Goal: Transaction & Acquisition: Obtain resource

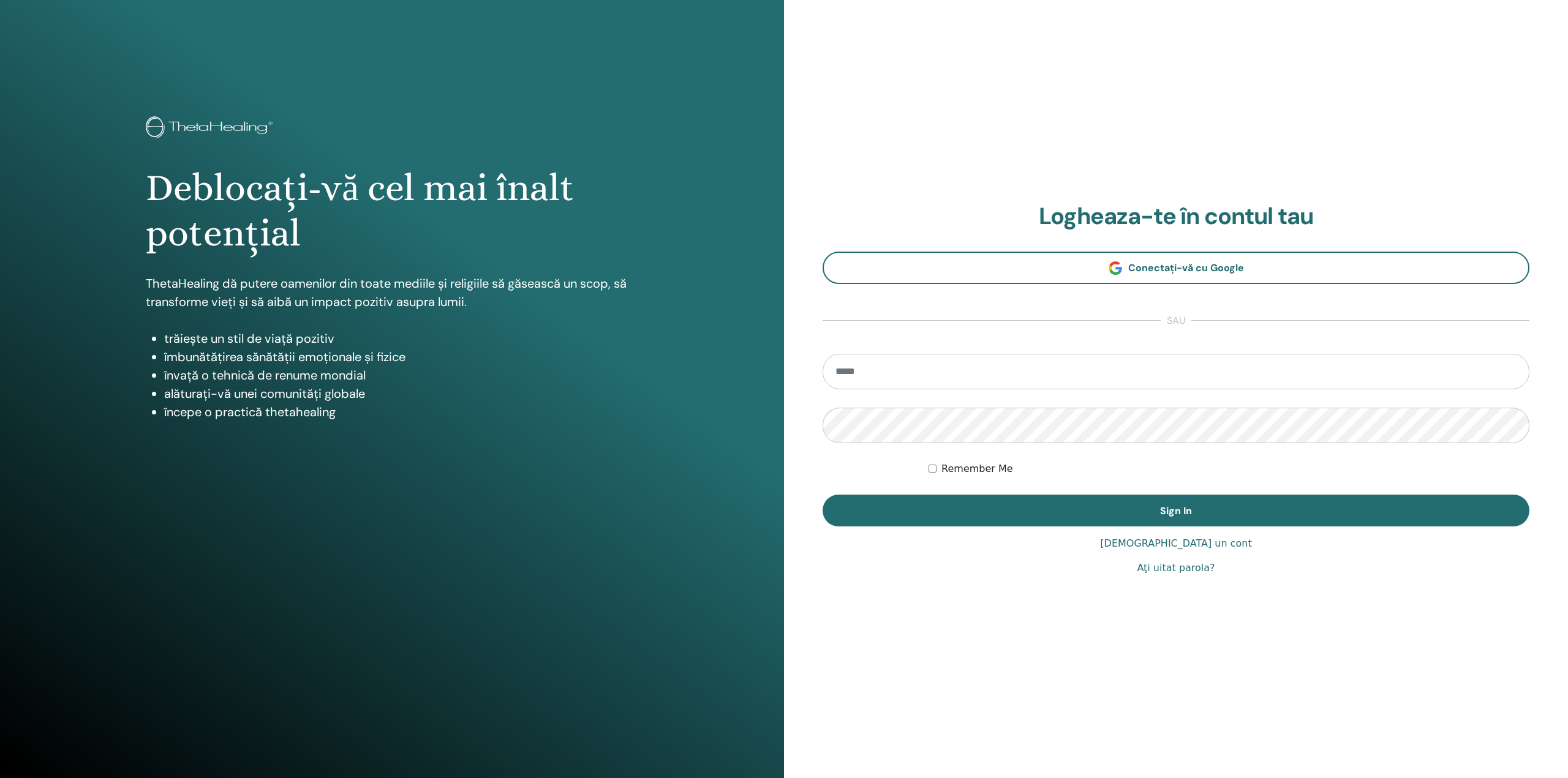
click at [1049, 364] on input "email" at bounding box center [1175, 372] width 706 height 36
type input "**********"
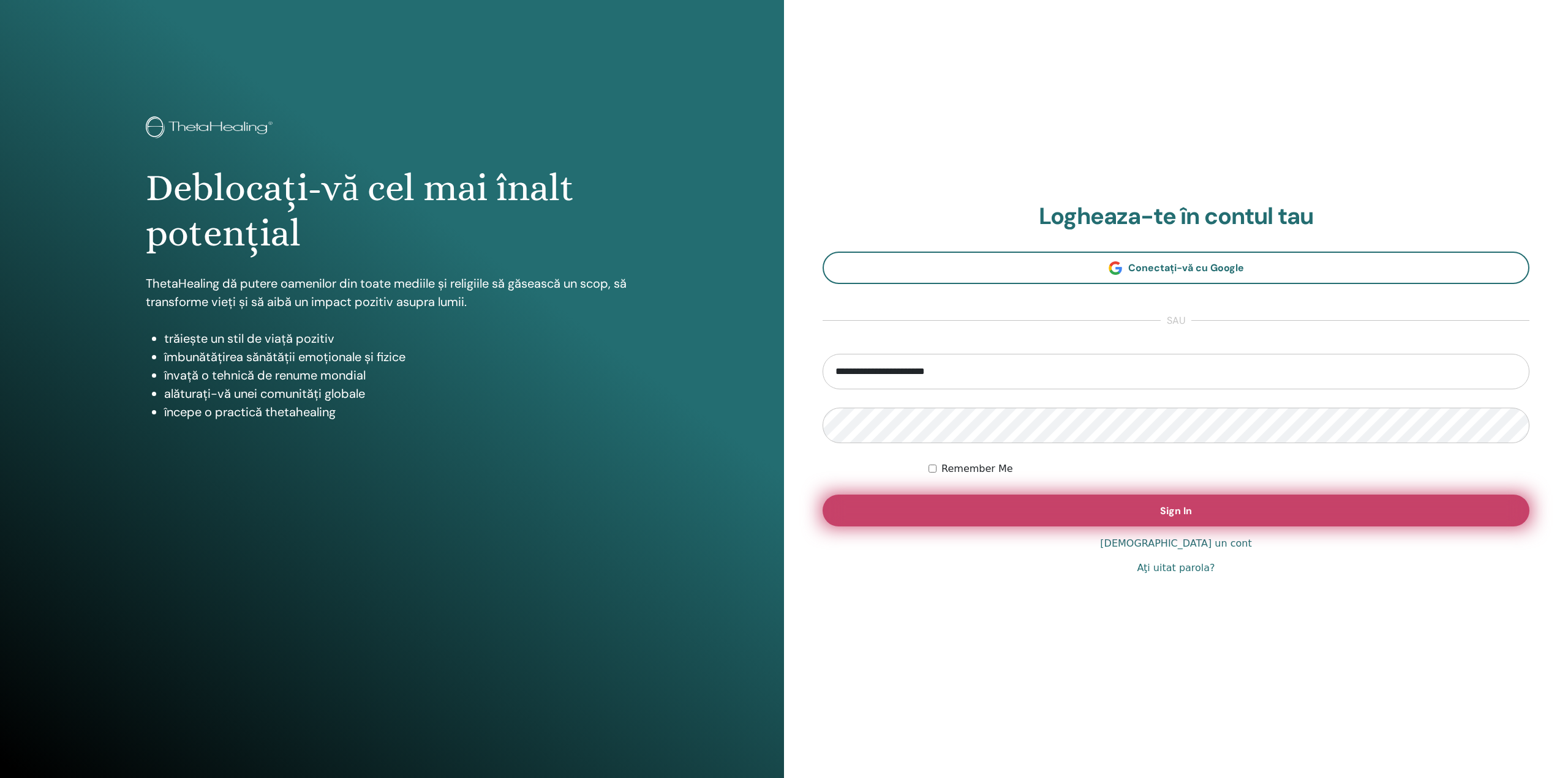
click at [1025, 496] on button "Sign In" at bounding box center [1175, 510] width 706 height 32
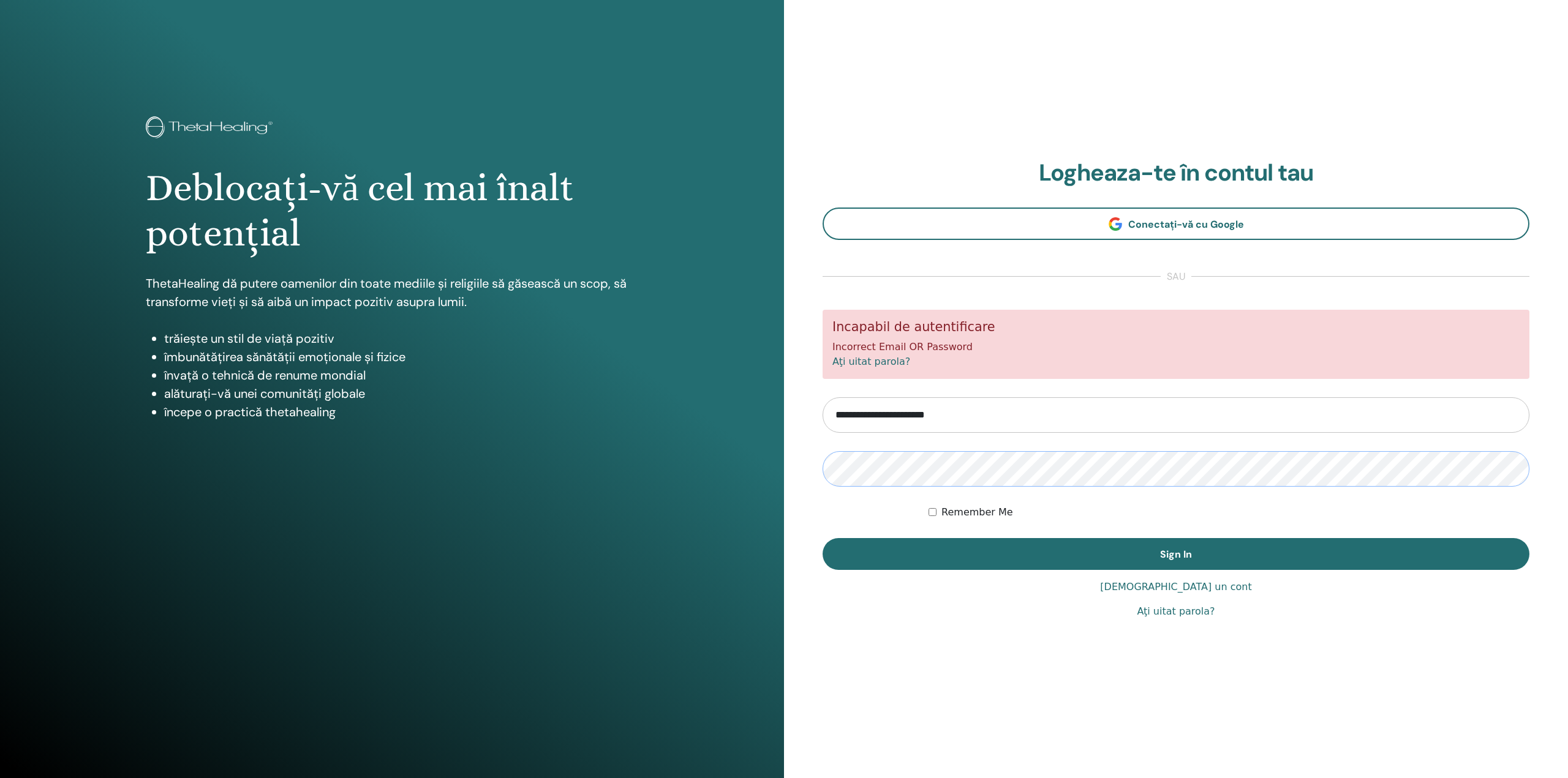
click at [823, 538] on button "Sign In" at bounding box center [1175, 554] width 706 height 32
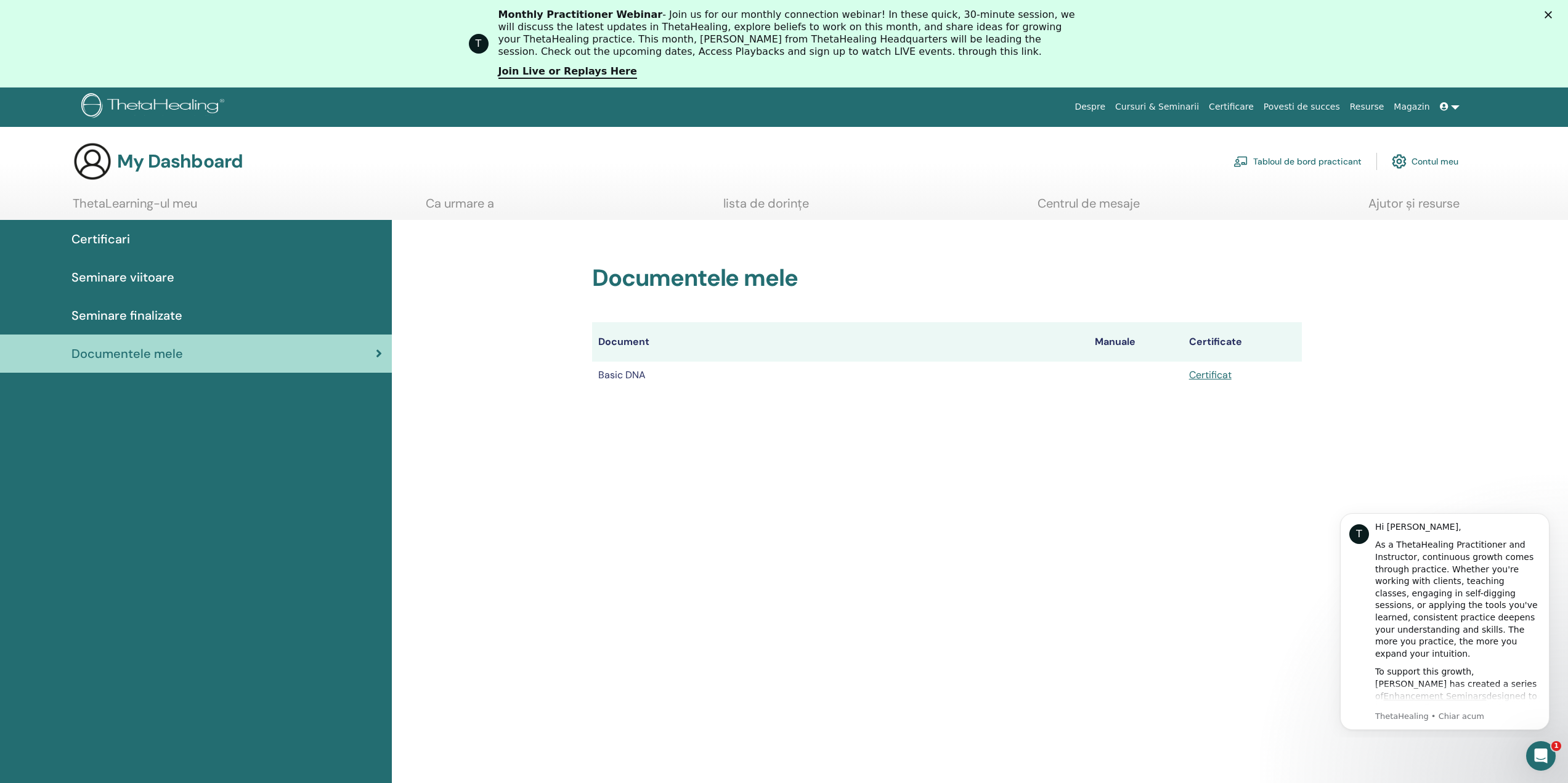
click at [1194, 382] on td "Certificat" at bounding box center [1242, 375] width 119 height 27
click at [1199, 377] on link "Certificat" at bounding box center [1210, 375] width 42 height 13
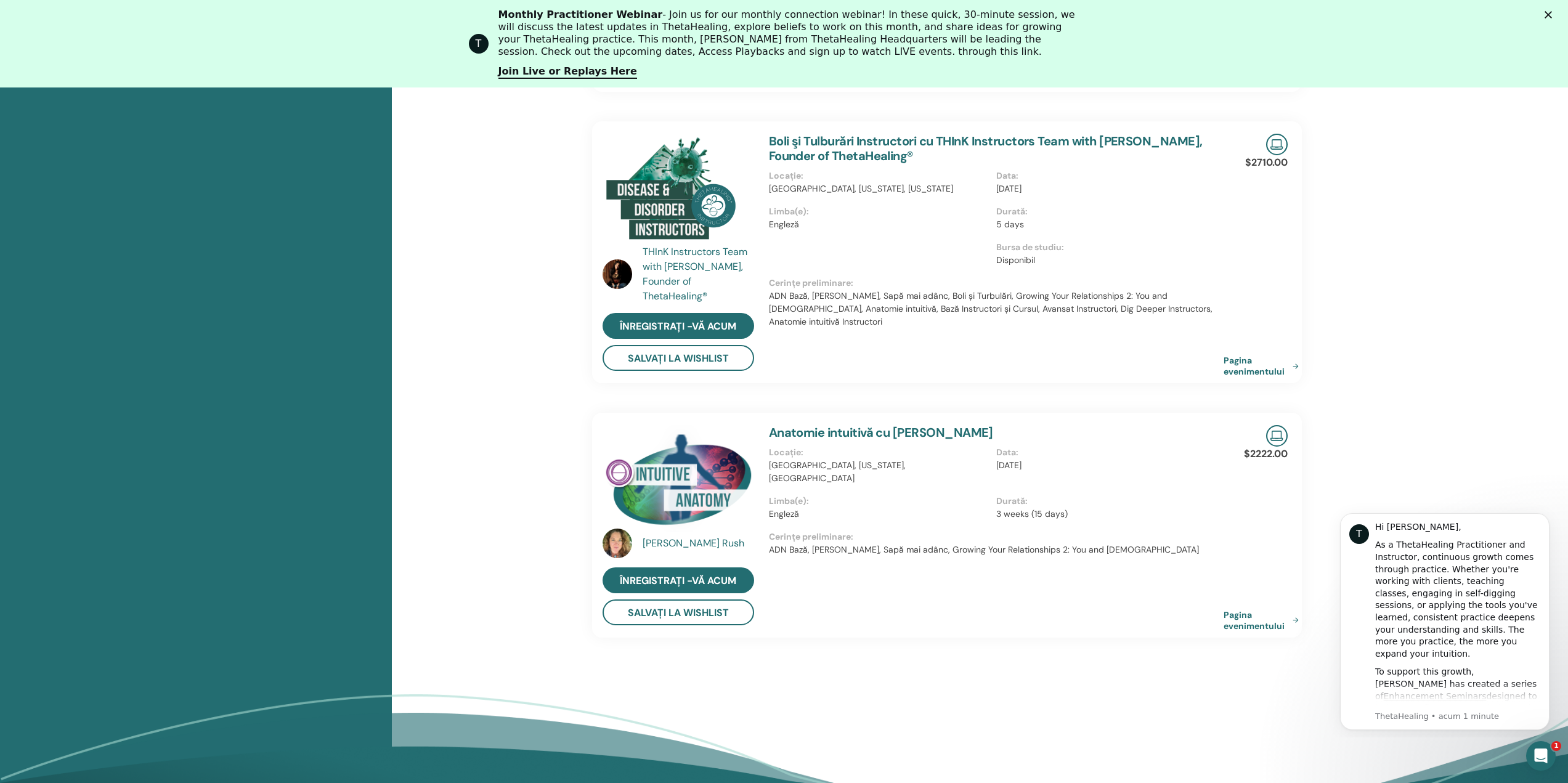
scroll to position [711, 0]
